Goal: Book appointment/travel/reservation

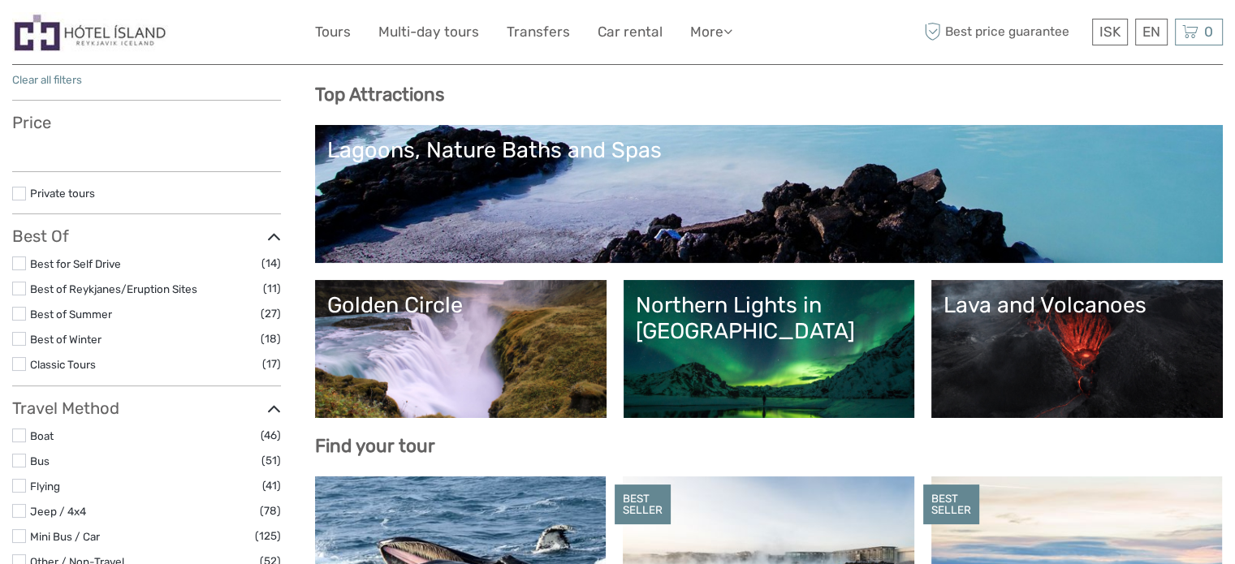
scroll to position [157, 0]
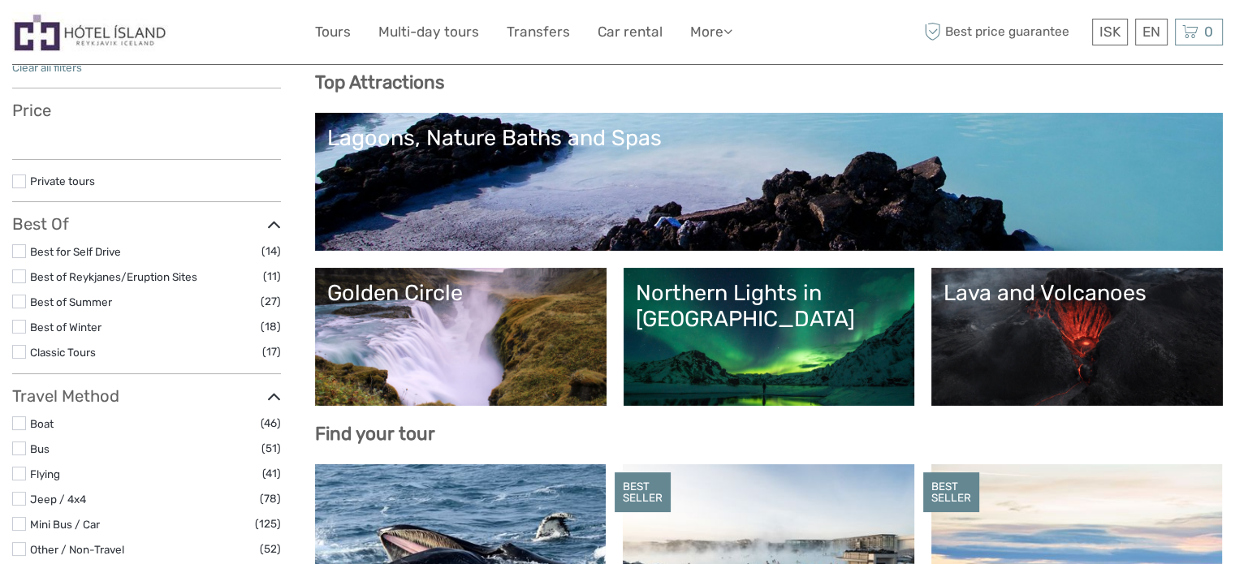
select select
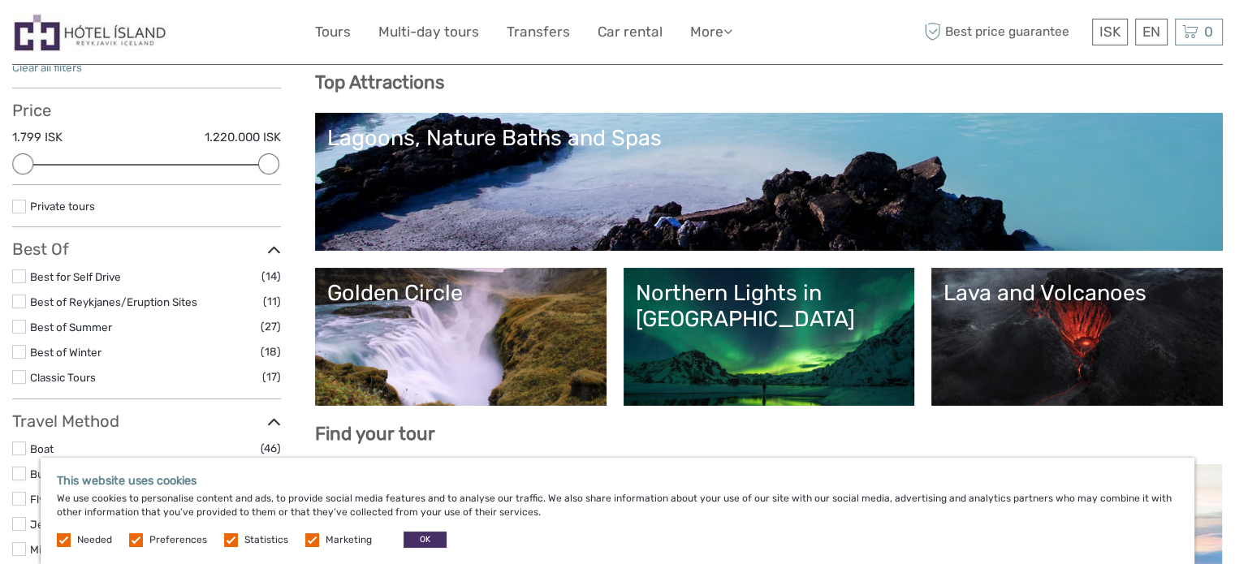
click at [914, 178] on link "Lagoons, Nature Baths and Spas" at bounding box center [768, 182] width 883 height 114
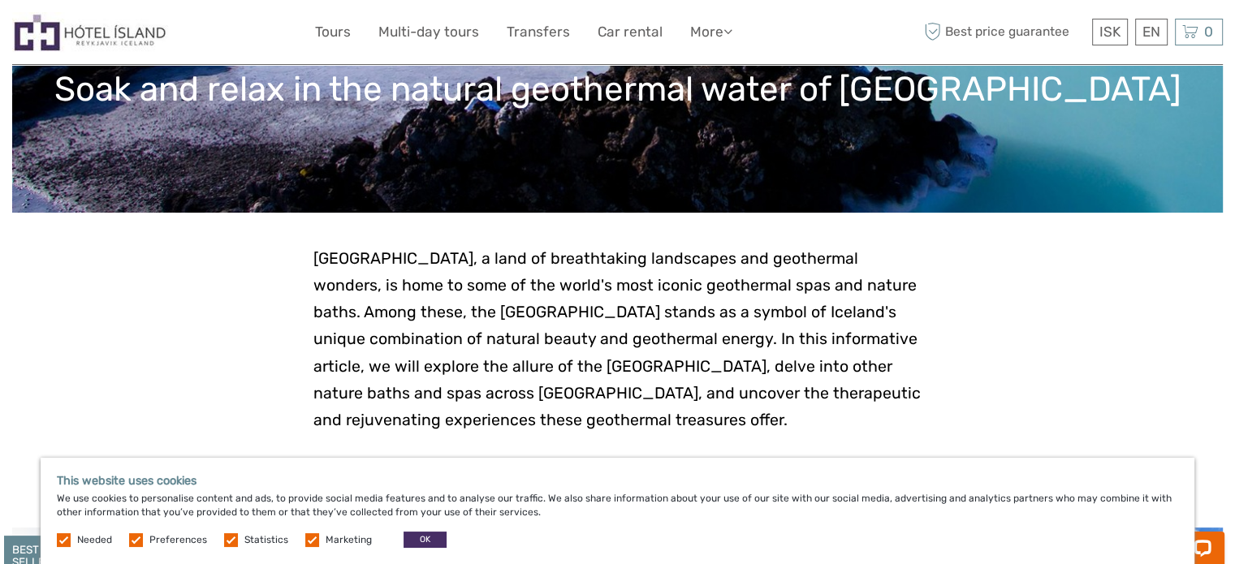
scroll to position [385, 0]
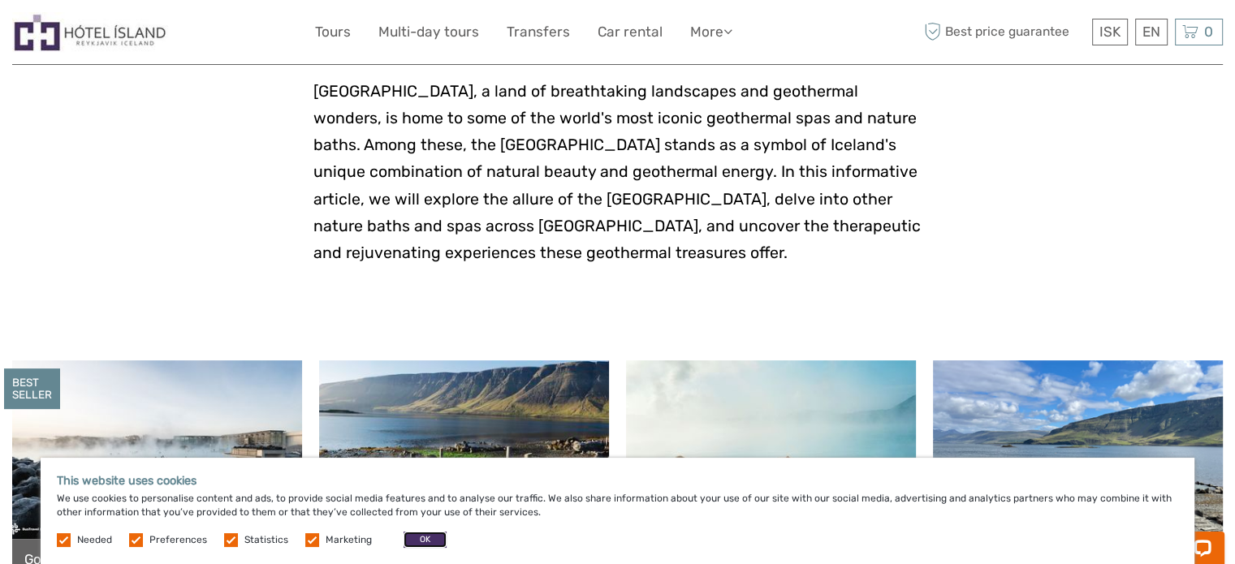
click at [425, 538] on button "OK" at bounding box center [425, 540] width 43 height 16
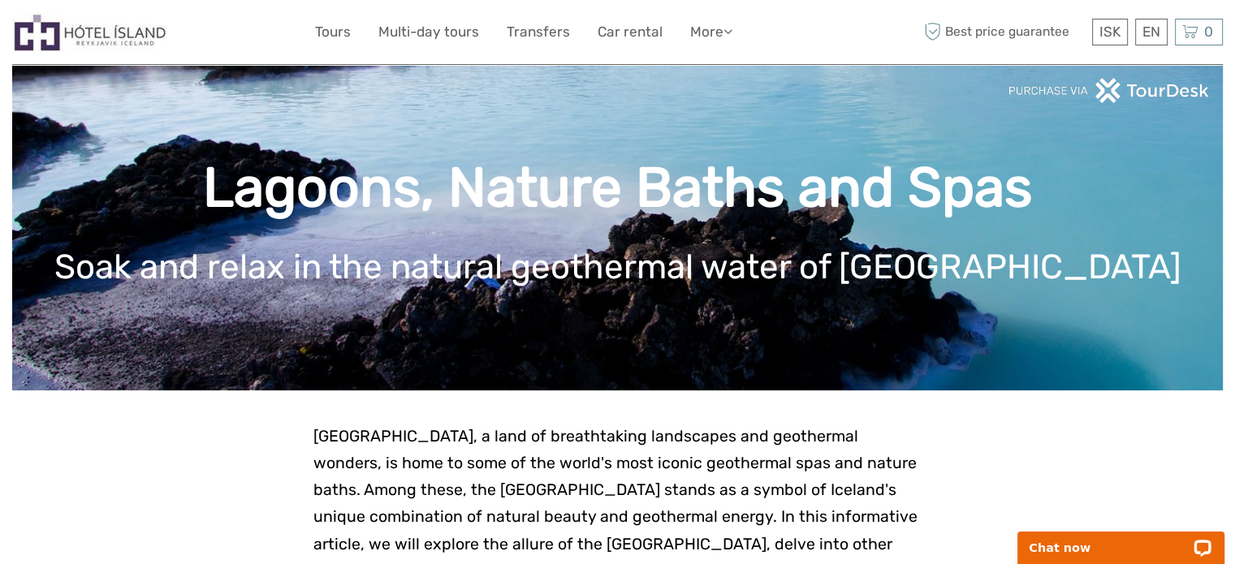
scroll to position [0, 0]
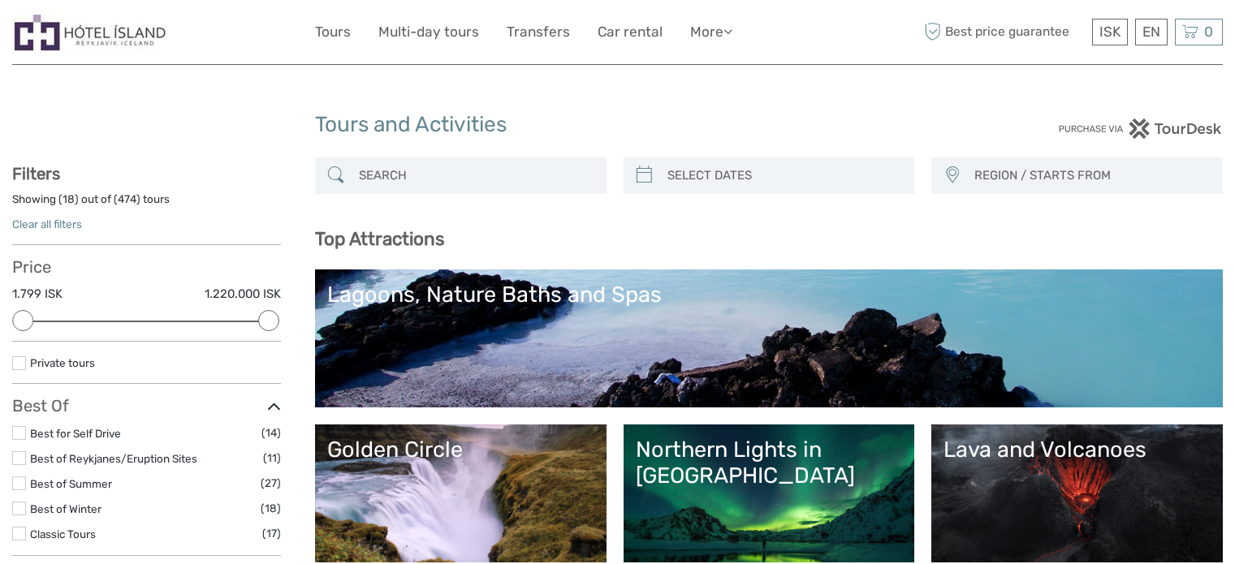
select select
